Goal: Use online tool/utility

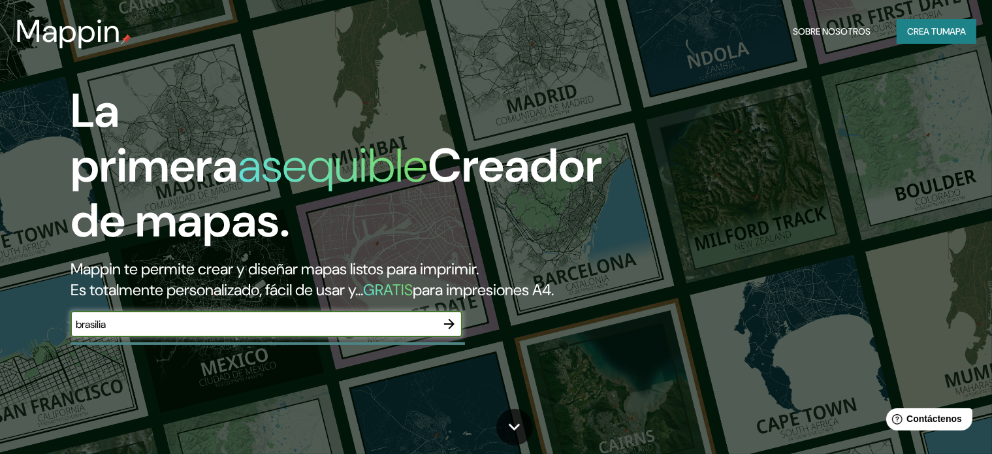
type input "brasilia"
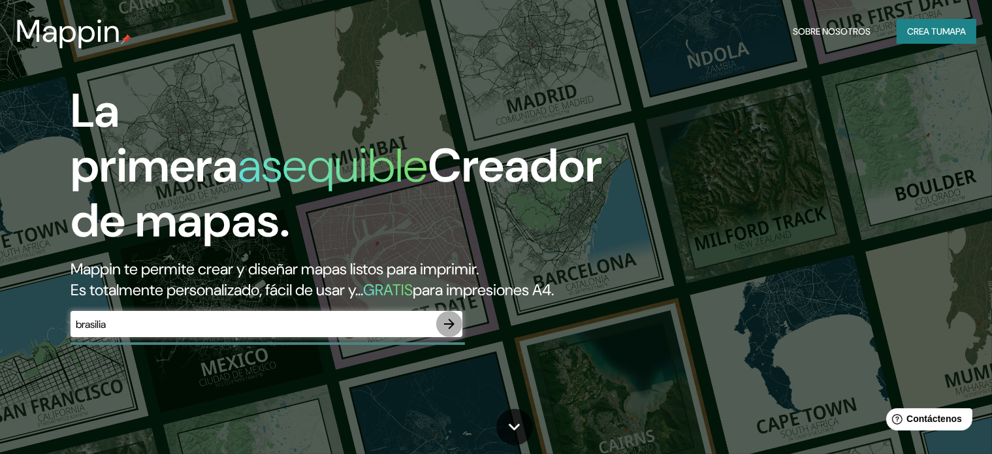
click at [445, 332] on icon "button" at bounding box center [449, 324] width 16 height 16
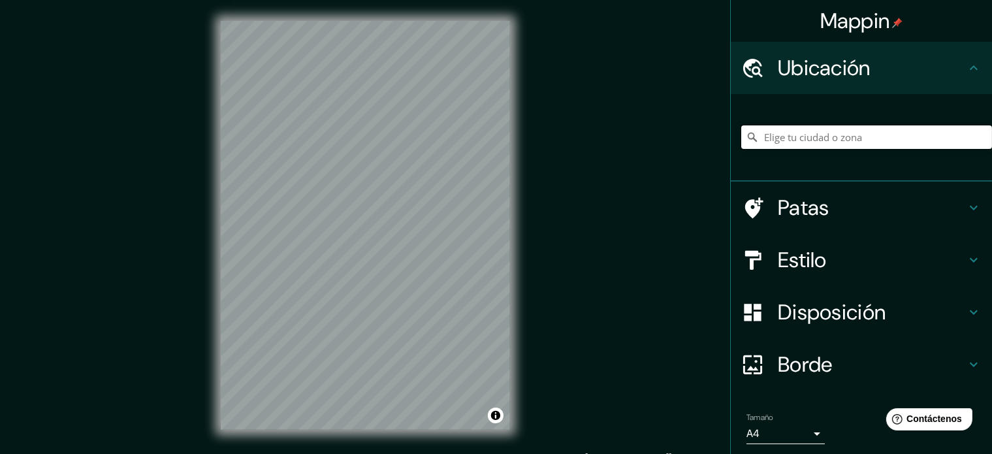
click at [875, 133] on input "Elige tu ciudad o zona" at bounding box center [866, 137] width 251 height 24
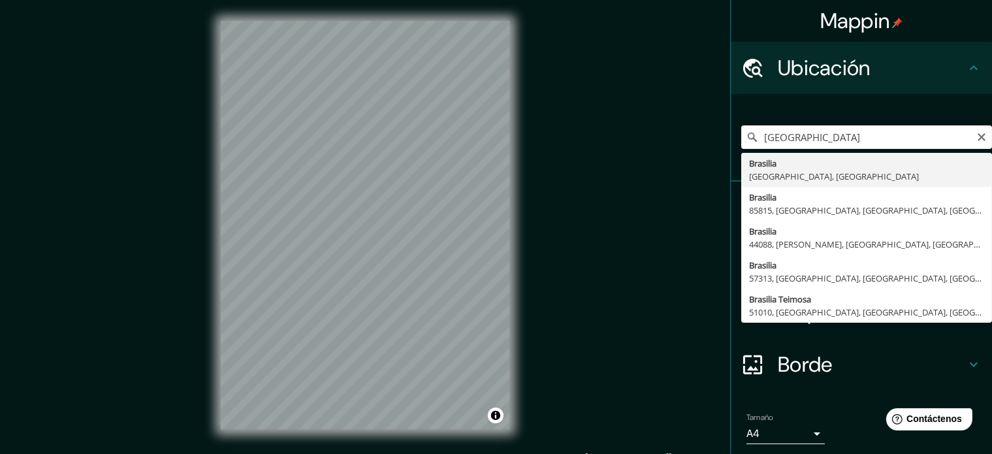
type input "[GEOGRAPHIC_DATA], [GEOGRAPHIC_DATA], [GEOGRAPHIC_DATA]"
